Goal: Navigation & Orientation: Find specific page/section

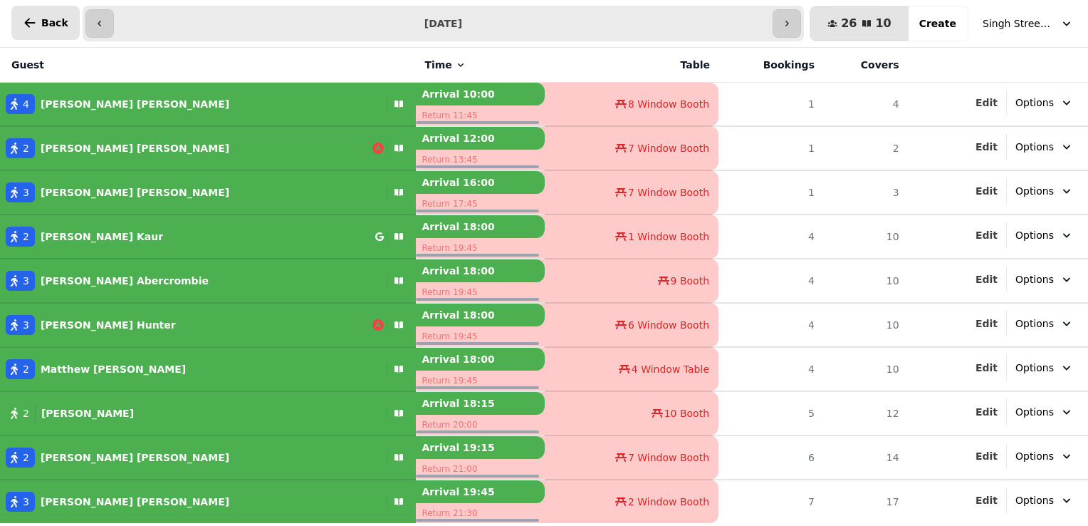
click at [56, 24] on span "Back" at bounding box center [54, 23] width 27 height 10
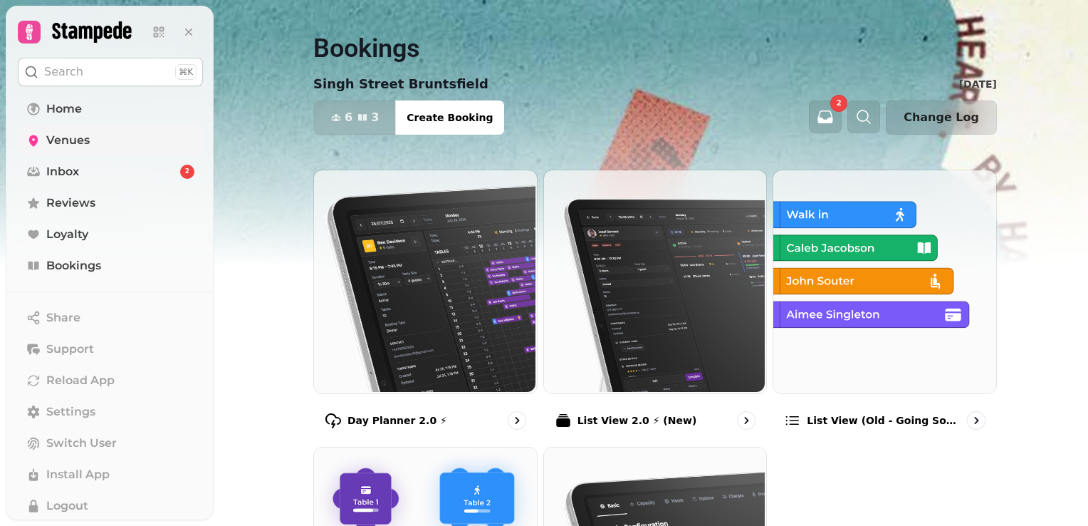
click at [77, 136] on span "Venues" at bounding box center [67, 140] width 43 height 17
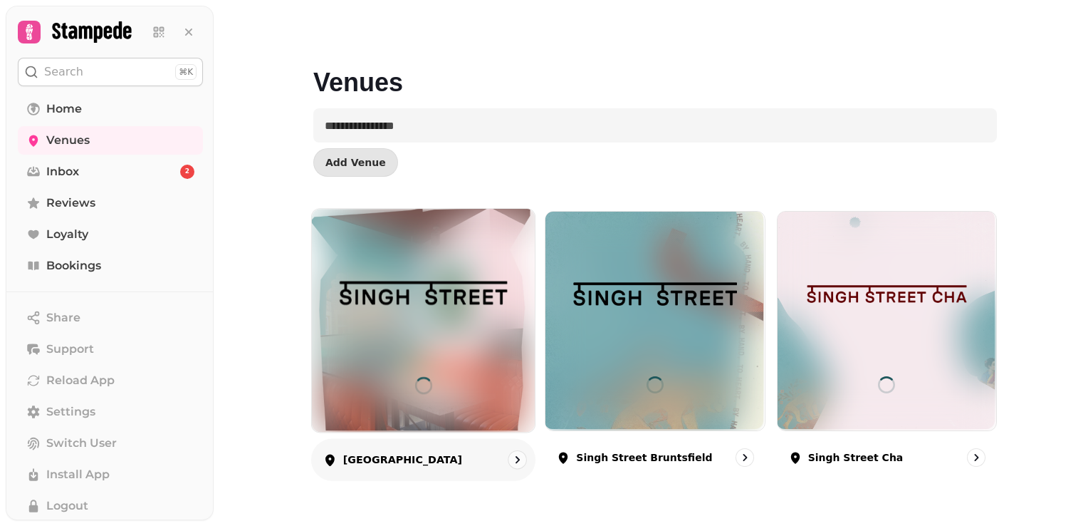
click at [473, 337] on img at bounding box center [423, 292] width 167 height 93
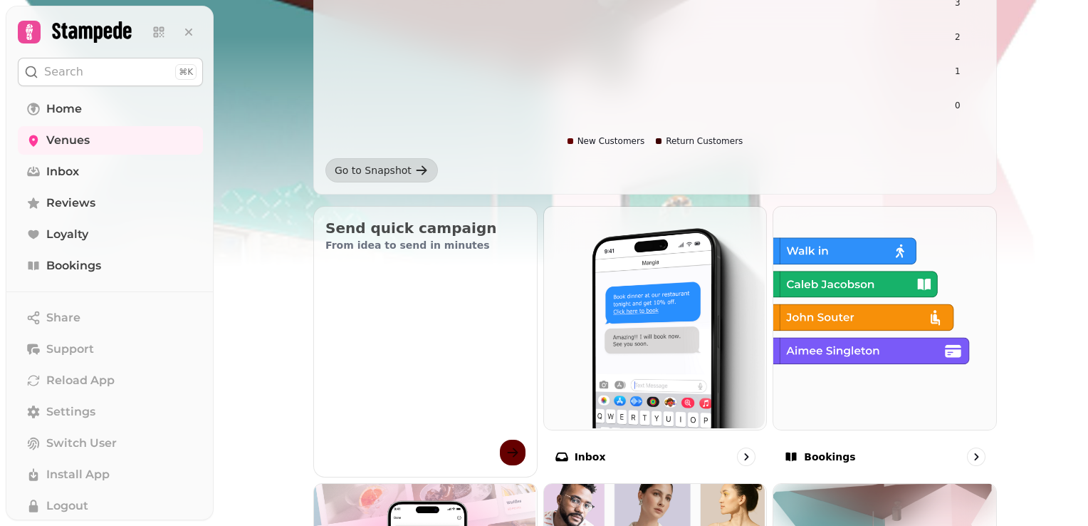
scroll to position [313, 0]
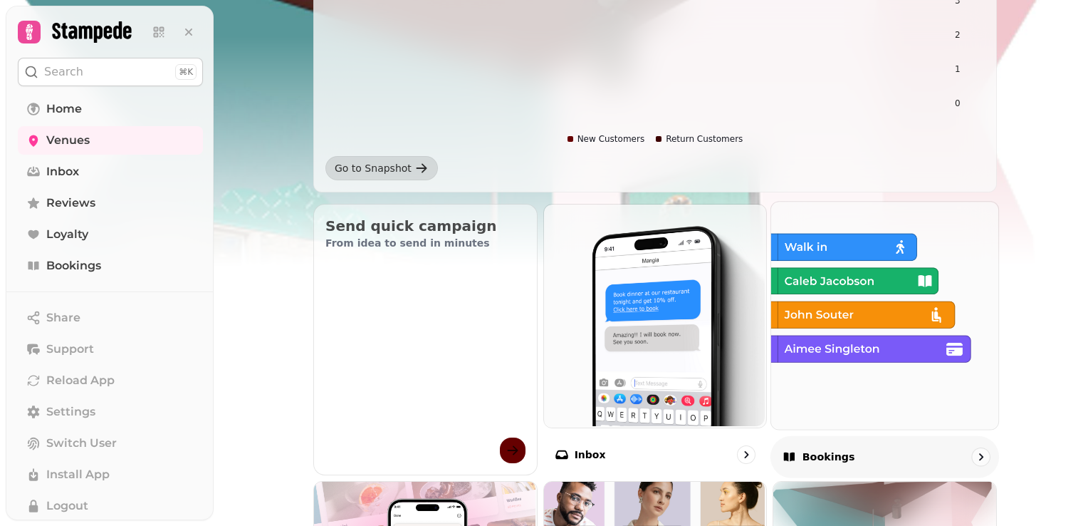
click at [817, 303] on img at bounding box center [883, 313] width 227 height 227
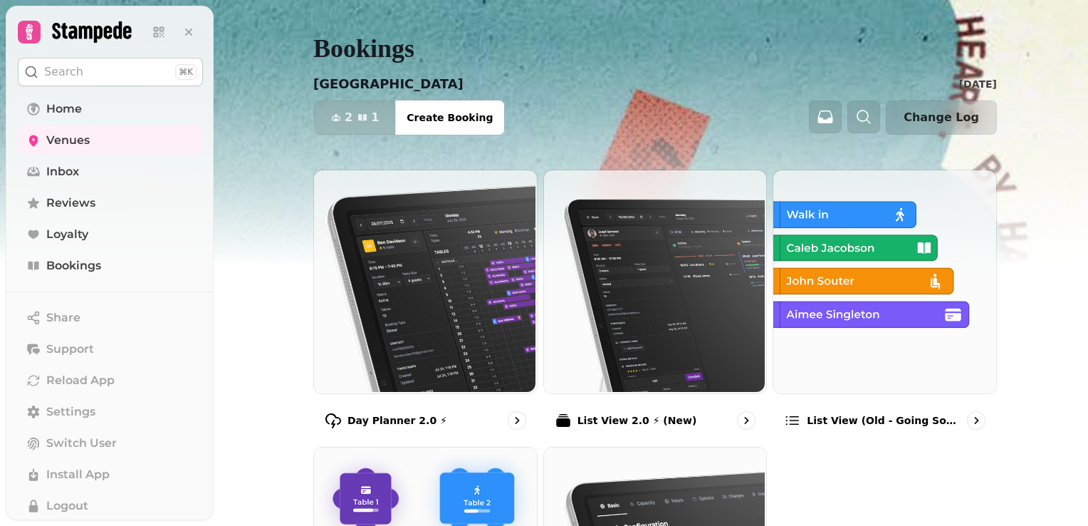
click at [817, 303] on img at bounding box center [883, 280] width 223 height 223
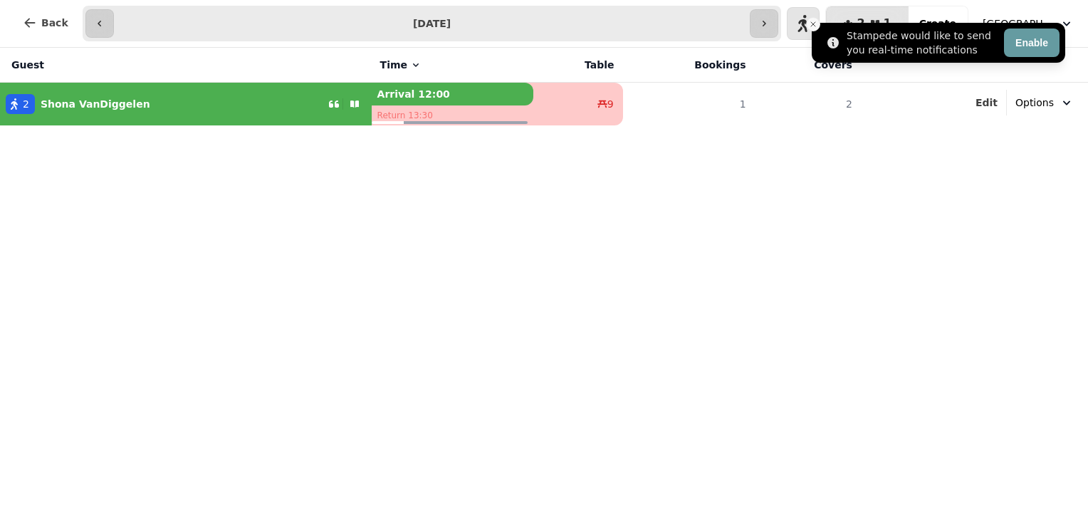
click at [816, 26] on icon "Close toast" at bounding box center [813, 24] width 9 height 9
